Goal: Task Accomplishment & Management: Use online tool/utility

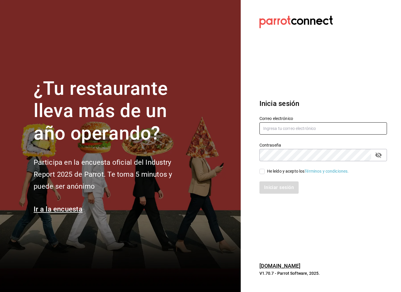
click at [289, 125] on input "text" at bounding box center [322, 128] width 127 height 12
type input "emmanuel.huerta@grupocosteno.com"
click at [260, 170] on input "He leído y acepto los Términos y condiciones." at bounding box center [261, 171] width 5 height 5
checkbox input "true"
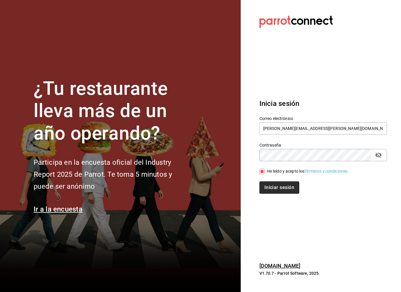
click at [276, 185] on button "Iniciar sesión" at bounding box center [279, 187] width 40 height 12
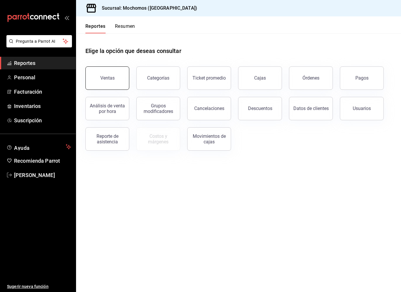
click at [105, 76] on div "Ventas" at bounding box center [107, 78] width 14 height 6
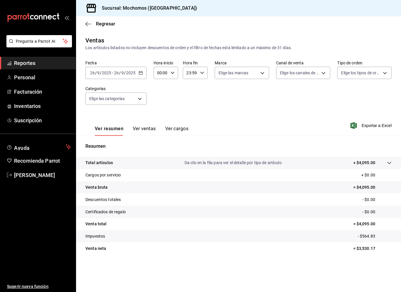
click at [139, 75] on div "[DATE] [DATE] - [DATE] [DATE]" at bounding box center [115, 73] width 61 height 12
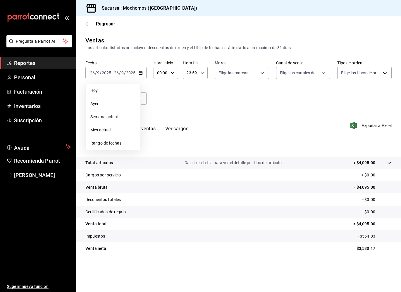
click at [107, 140] on span "Rango de fechas" at bounding box center [112, 143] width 45 height 6
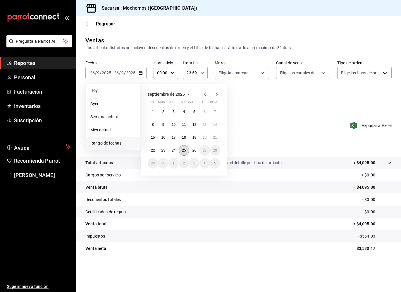
click at [187, 152] on button "25" at bounding box center [184, 150] width 10 height 11
click at [192, 151] on abbr "26" at bounding box center [194, 150] width 4 height 4
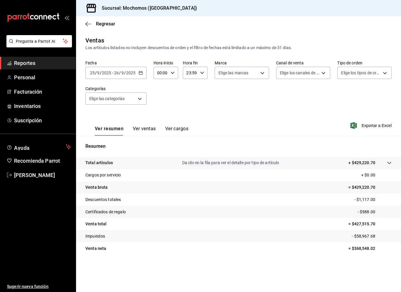
click at [174, 77] on div "00:00 Hora inicio" at bounding box center [165, 73] width 25 height 12
click at [159, 103] on button "05" at bounding box center [159, 108] width 10 height 12
type input "05:00"
click at [202, 71] on div at bounding box center [200, 146] width 401 height 292
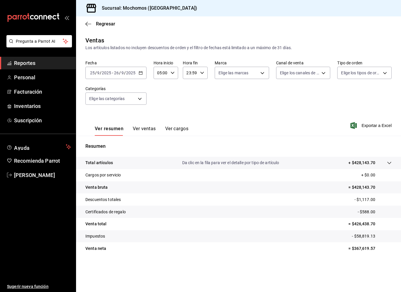
click at [202, 71] on icon "button" at bounding box center [202, 73] width 4 height 4
click at [188, 102] on span "05" at bounding box center [188, 102] width 3 height 5
click at [200, 89] on span "00" at bounding box center [201, 87] width 3 height 5
type input "05:00"
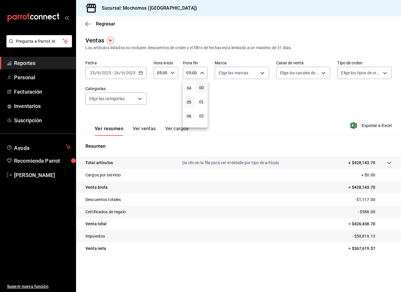
click at [238, 106] on div at bounding box center [200, 146] width 401 height 292
click at [374, 124] on span "Exportar a Excel" at bounding box center [371, 125] width 40 height 7
